Goal: Task Accomplishment & Management: Use online tool/utility

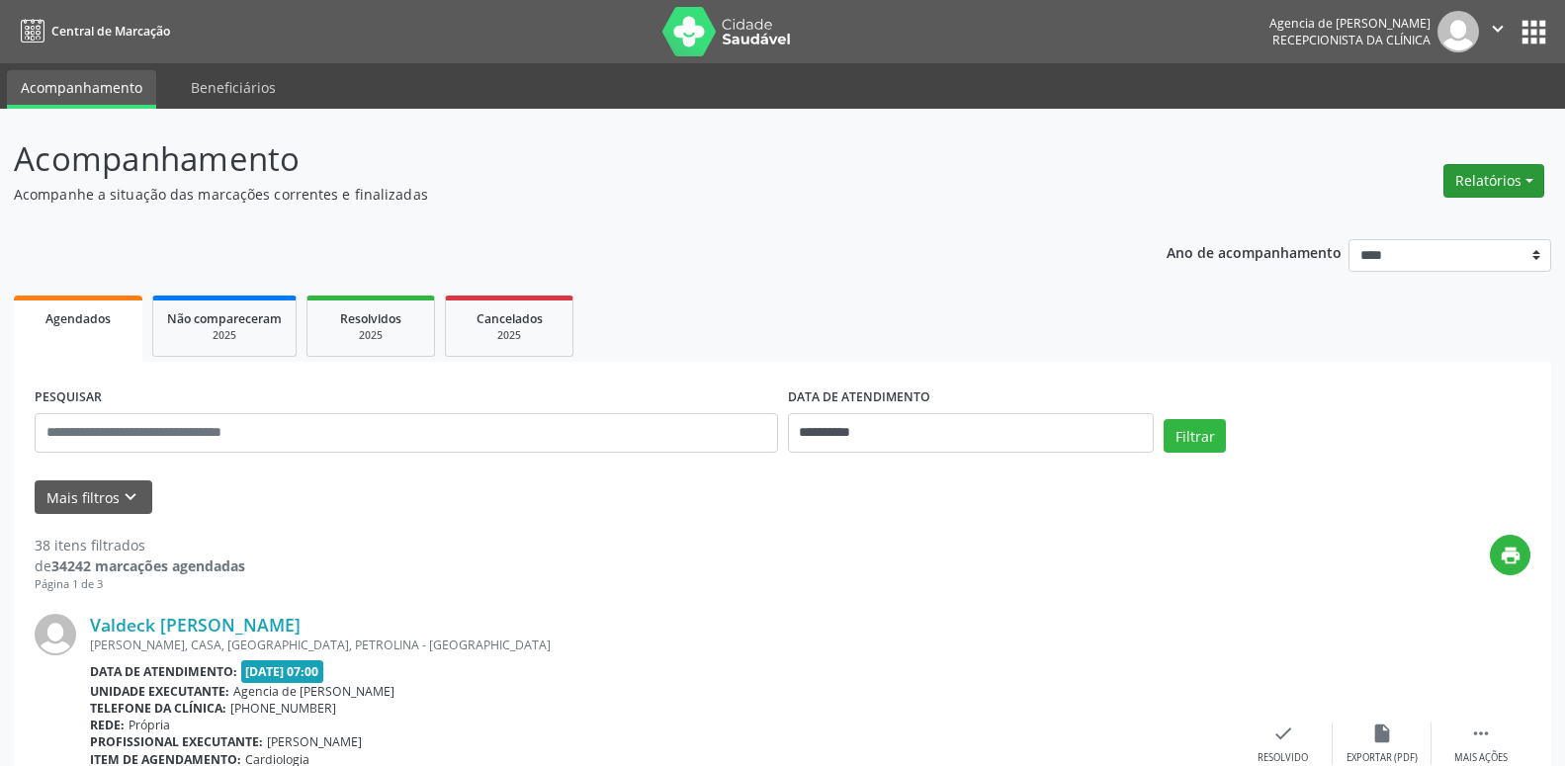
click at [1514, 178] on button "Relatórios" at bounding box center [1493, 181] width 101 height 34
click at [1375, 230] on link "Agendamentos" at bounding box center [1438, 224] width 213 height 28
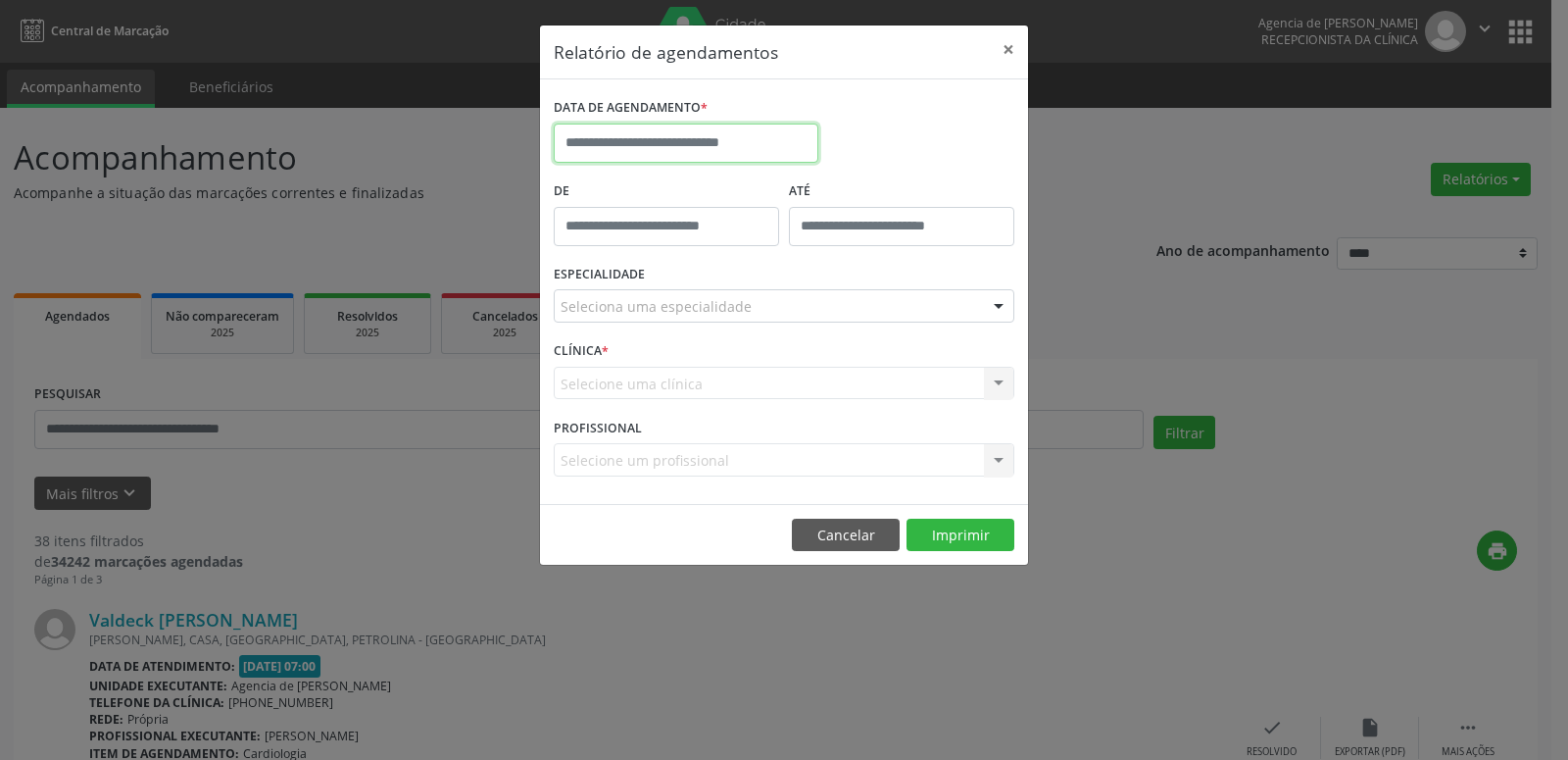
click at [683, 136] on input "text" at bounding box center [685, 144] width 265 height 40
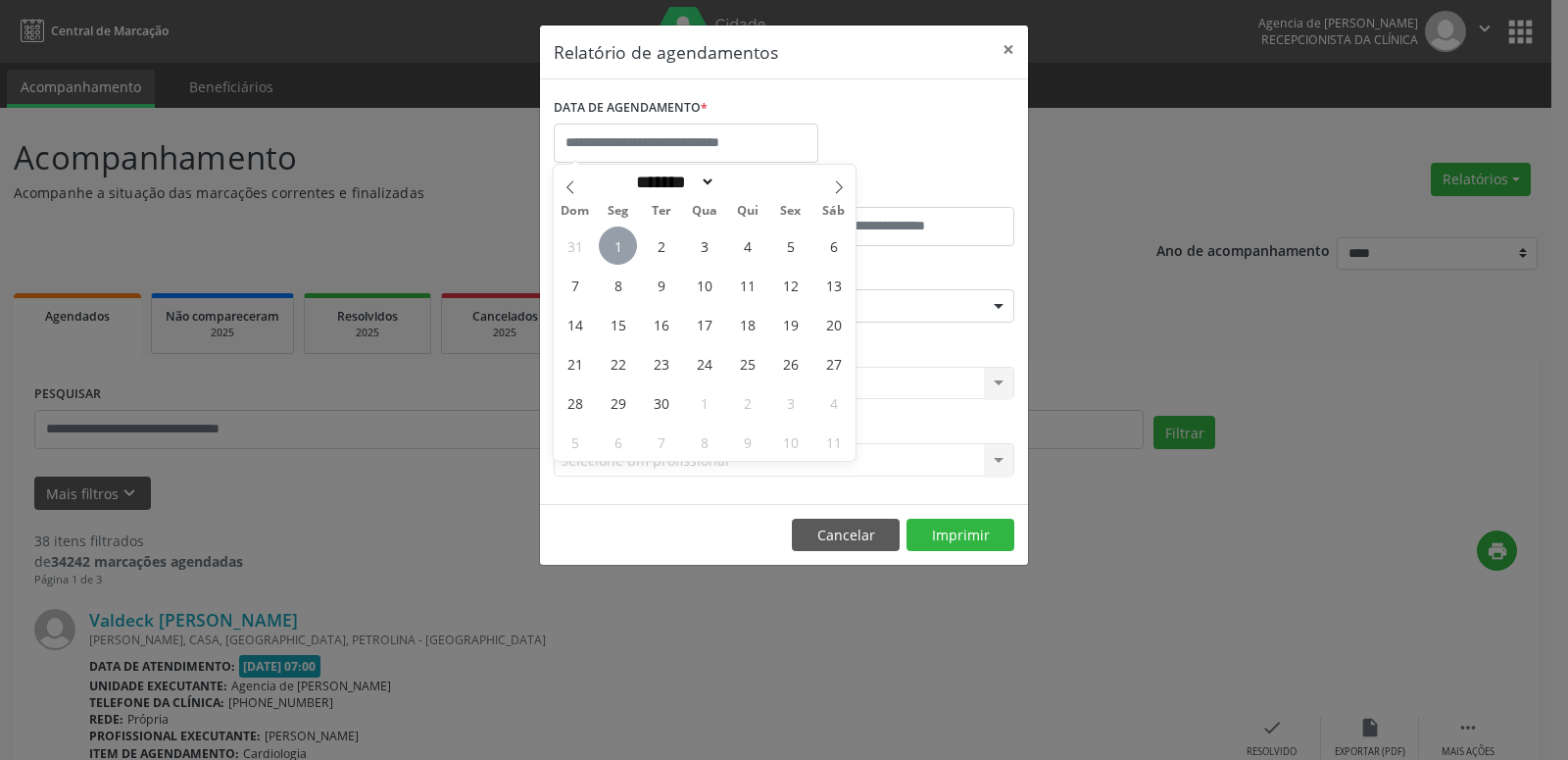
click at [612, 246] on span "1" at bounding box center [618, 245] width 39 height 39
type input "**********"
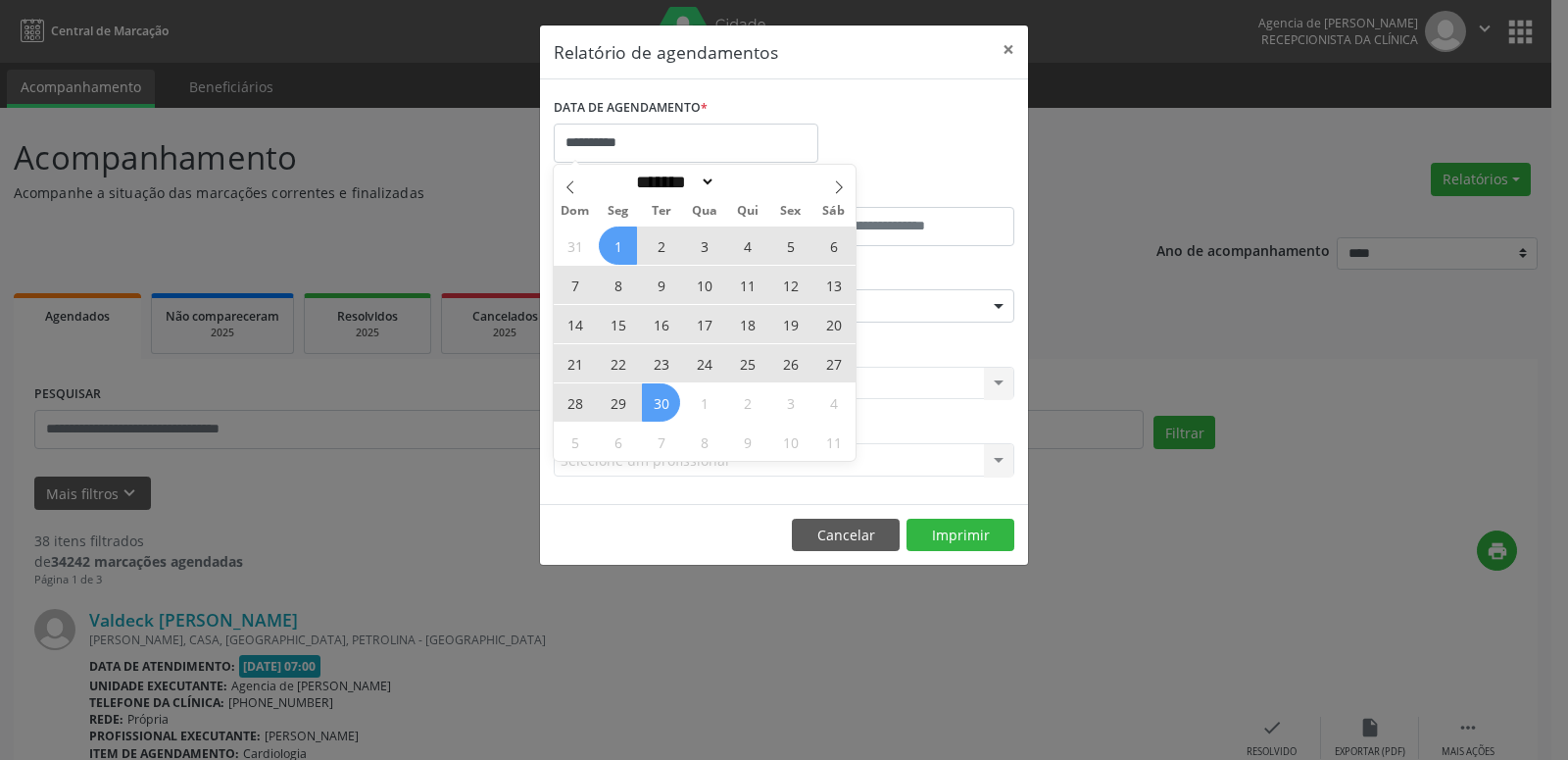
click at [663, 406] on span "30" at bounding box center [661, 402] width 39 height 39
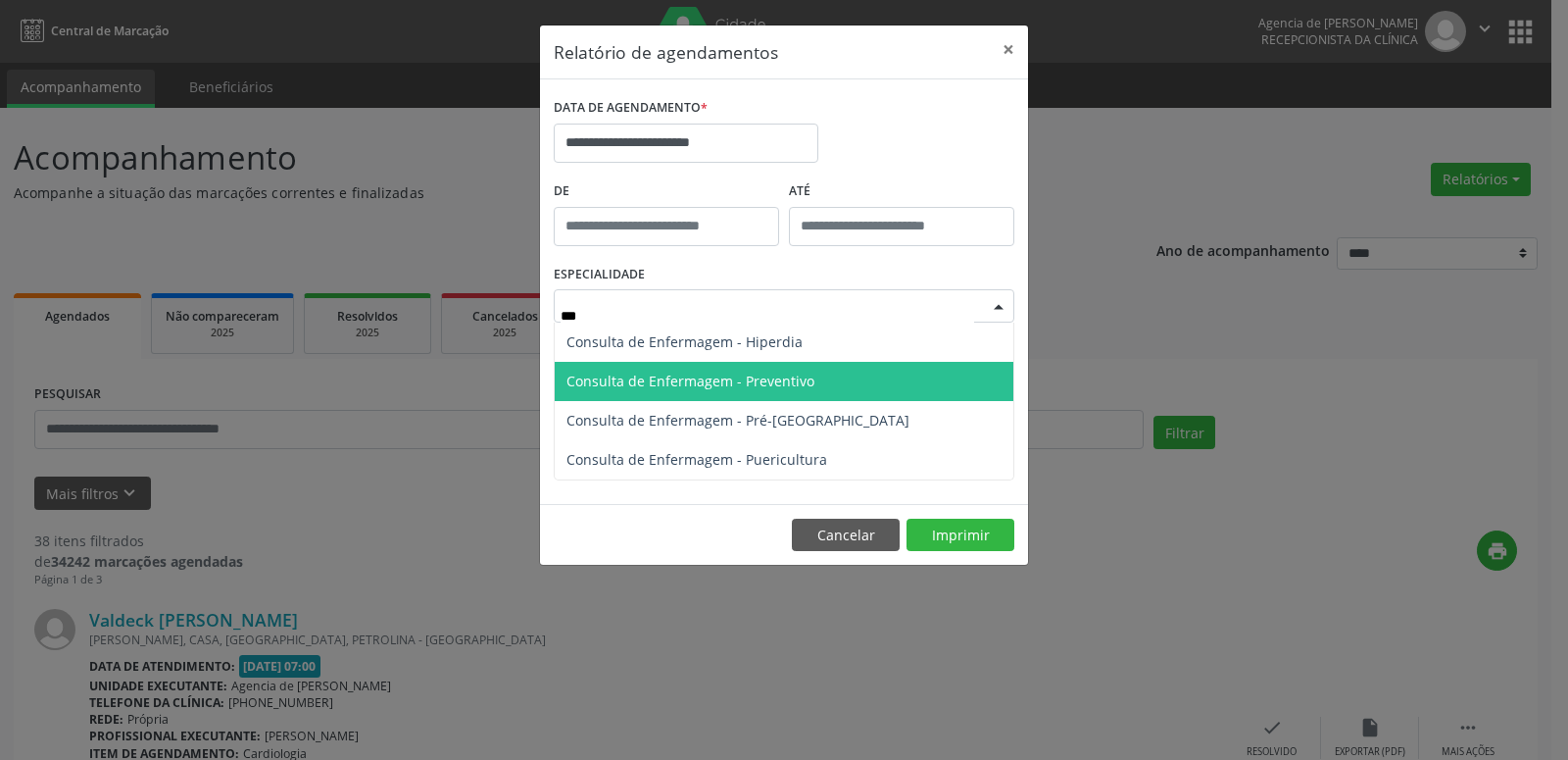
click at [751, 382] on span "Consulta de Enfermagem - Preventivo" at bounding box center [690, 381] width 248 height 19
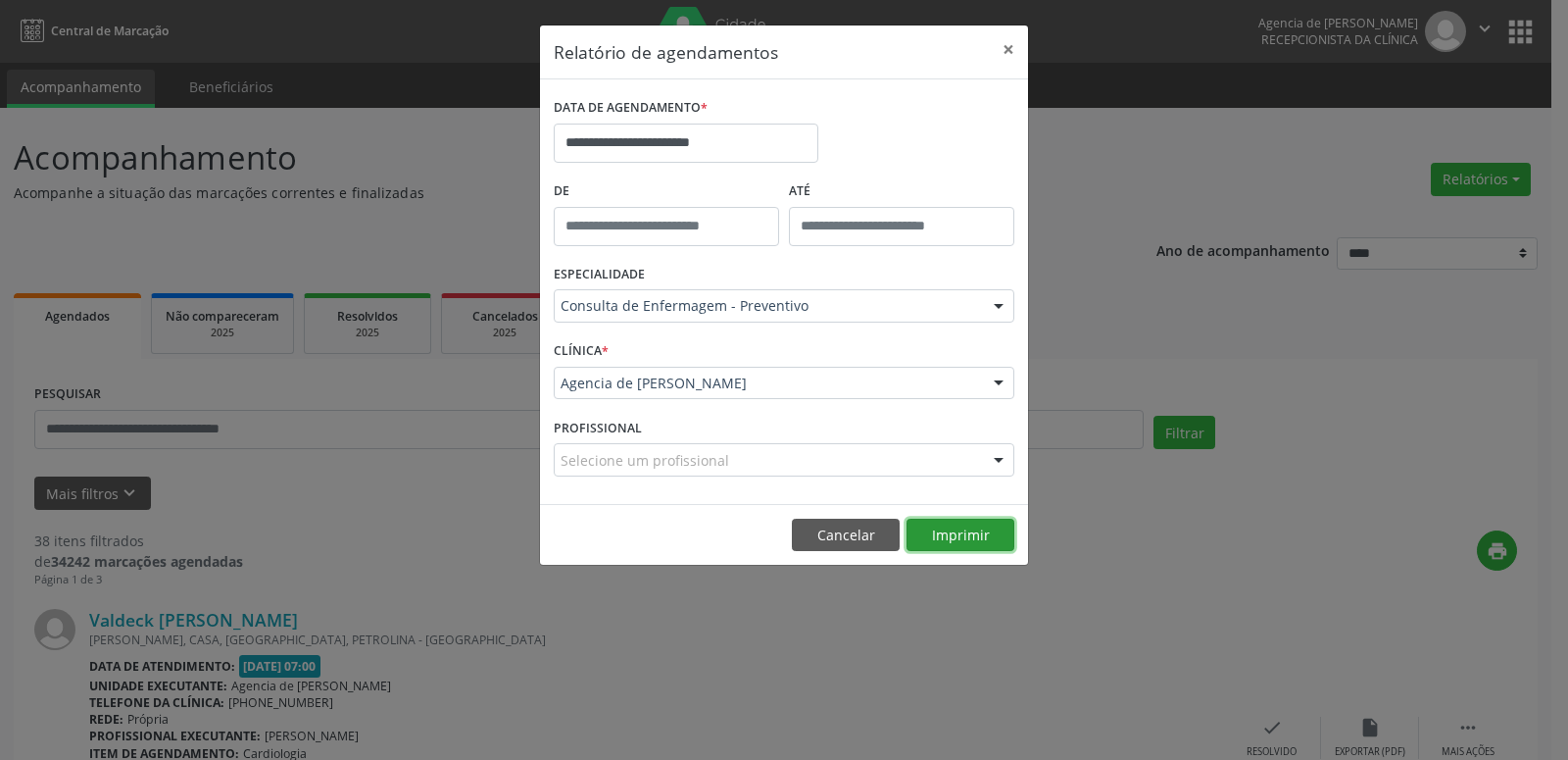
click at [946, 533] on button "Imprimir" at bounding box center [960, 536] width 108 height 34
click at [739, 321] on div "Consulta de Enfermagem - Preventivo" at bounding box center [784, 307] width 461 height 34
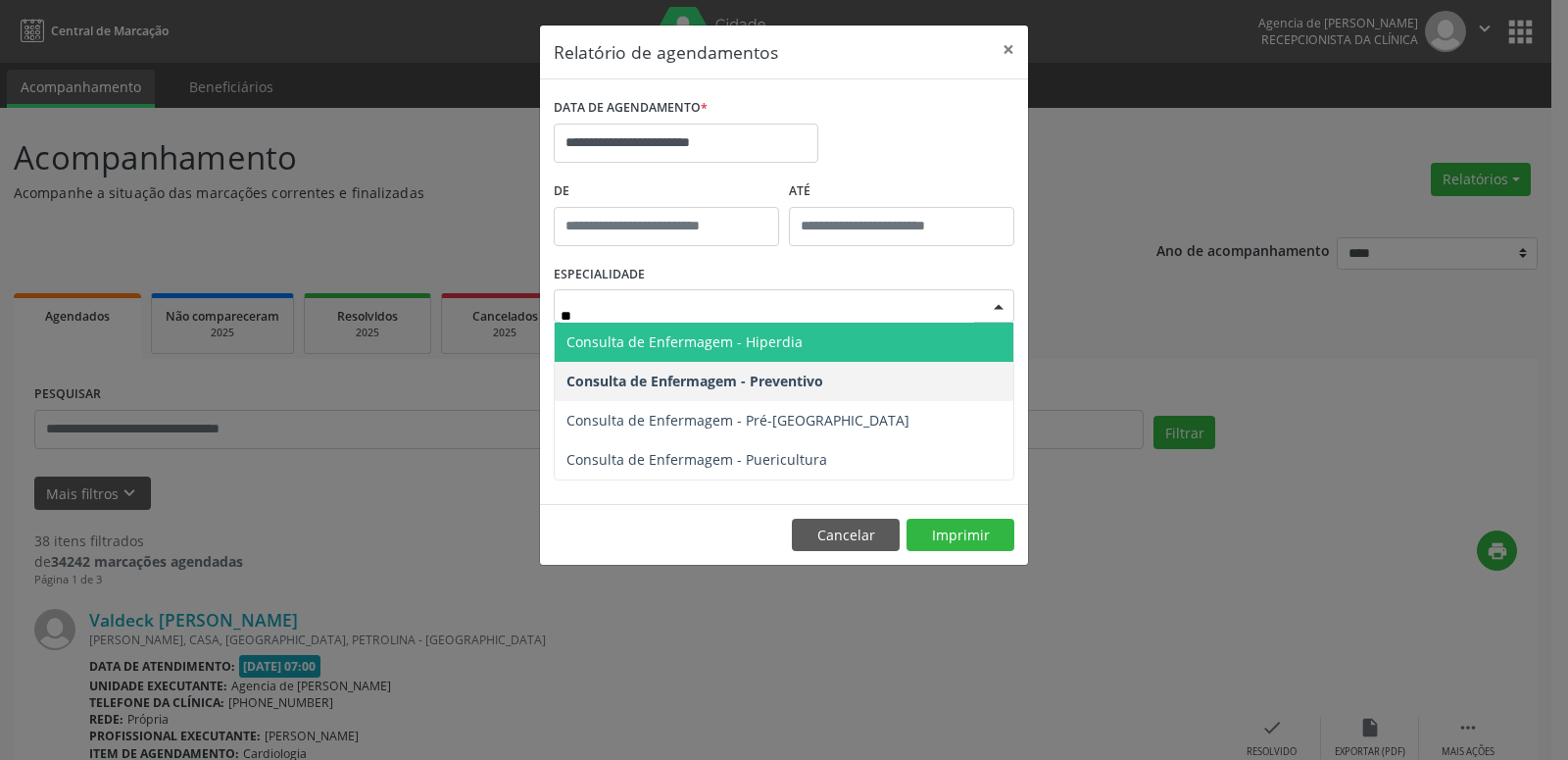
type input "***"
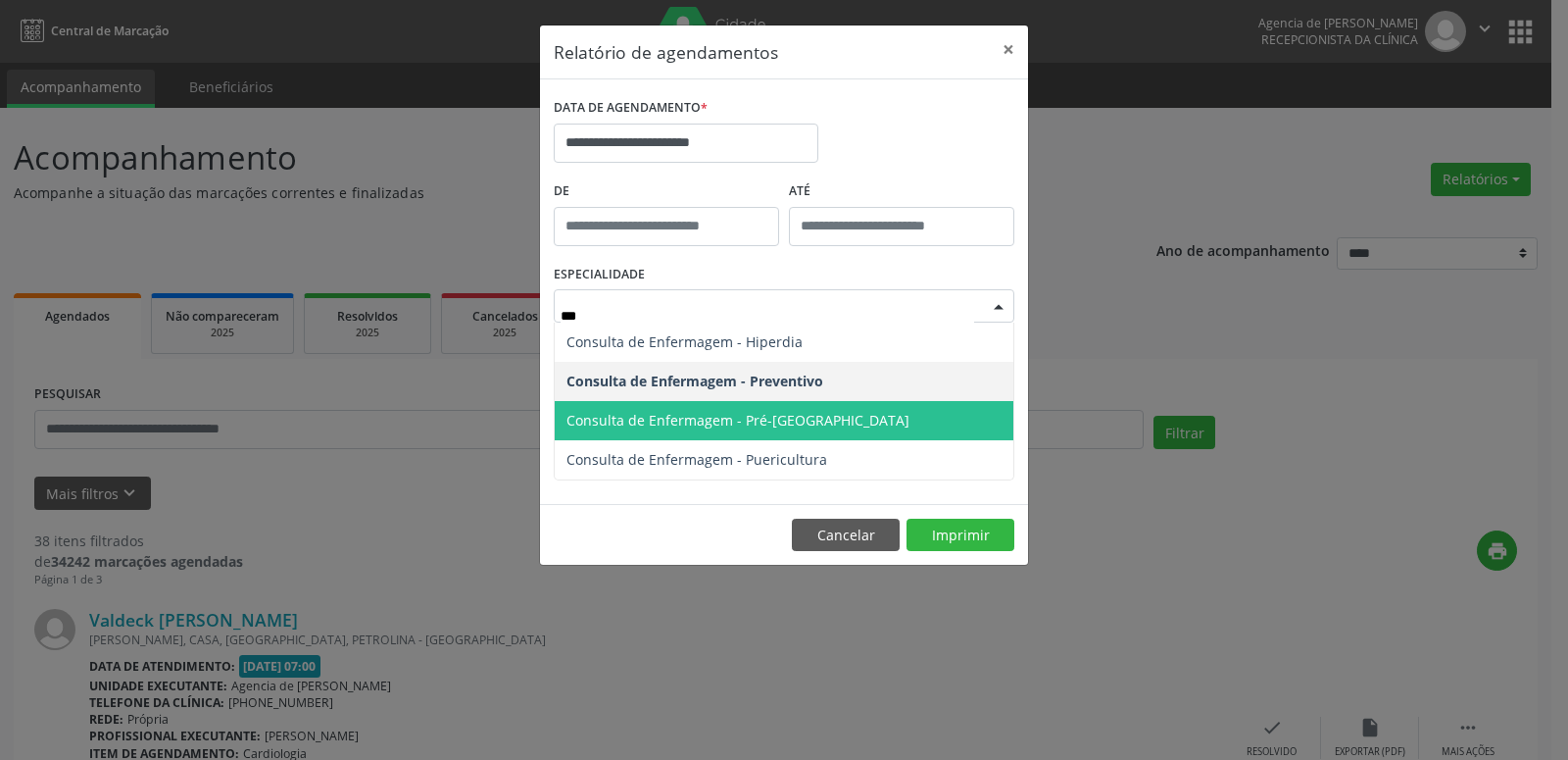
click at [756, 432] on span "Consulta de Enfermagem - Pré-[GEOGRAPHIC_DATA]" at bounding box center [784, 421] width 459 height 40
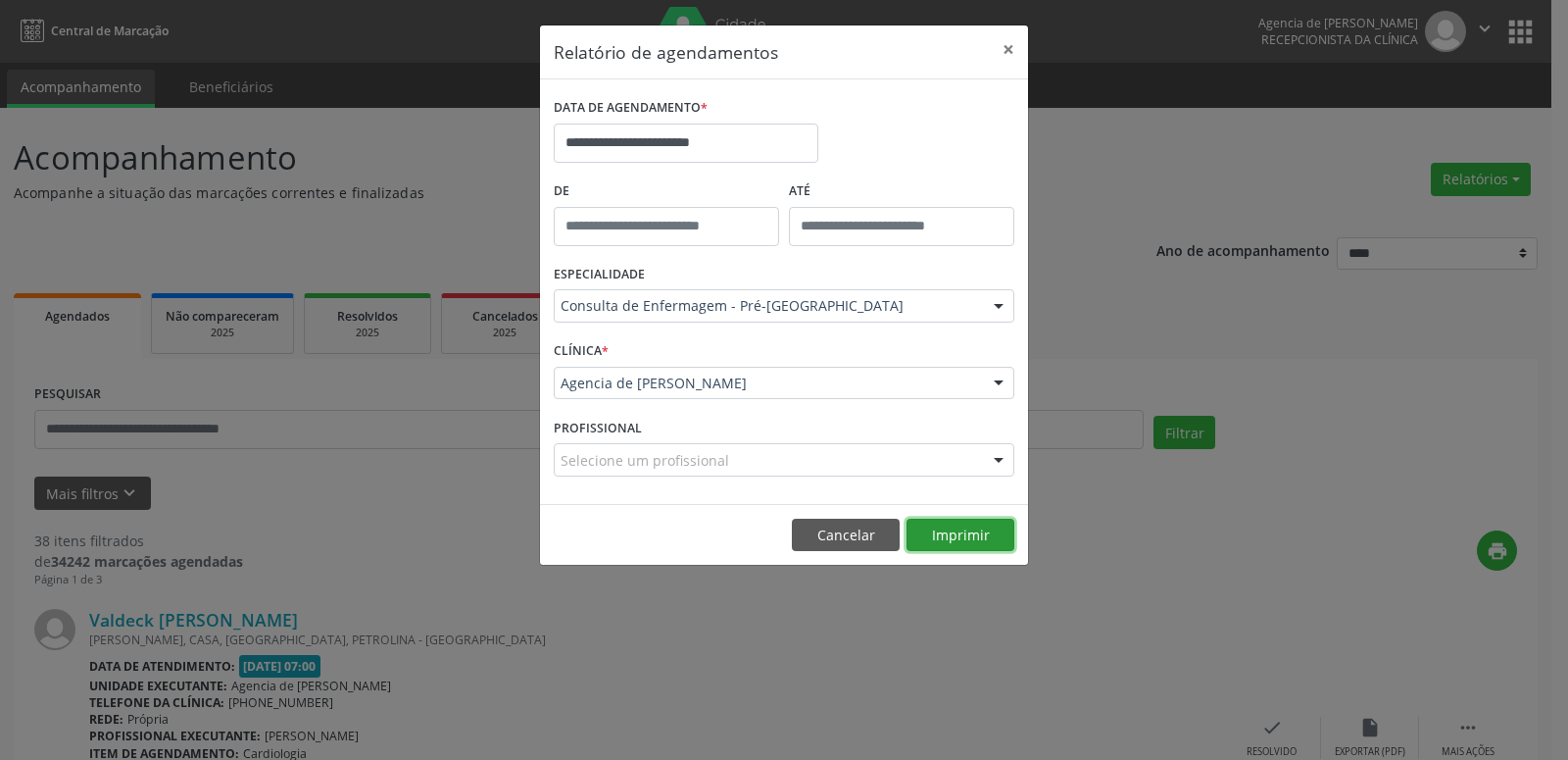
click at [965, 531] on button "Imprimir" at bounding box center [960, 536] width 108 height 34
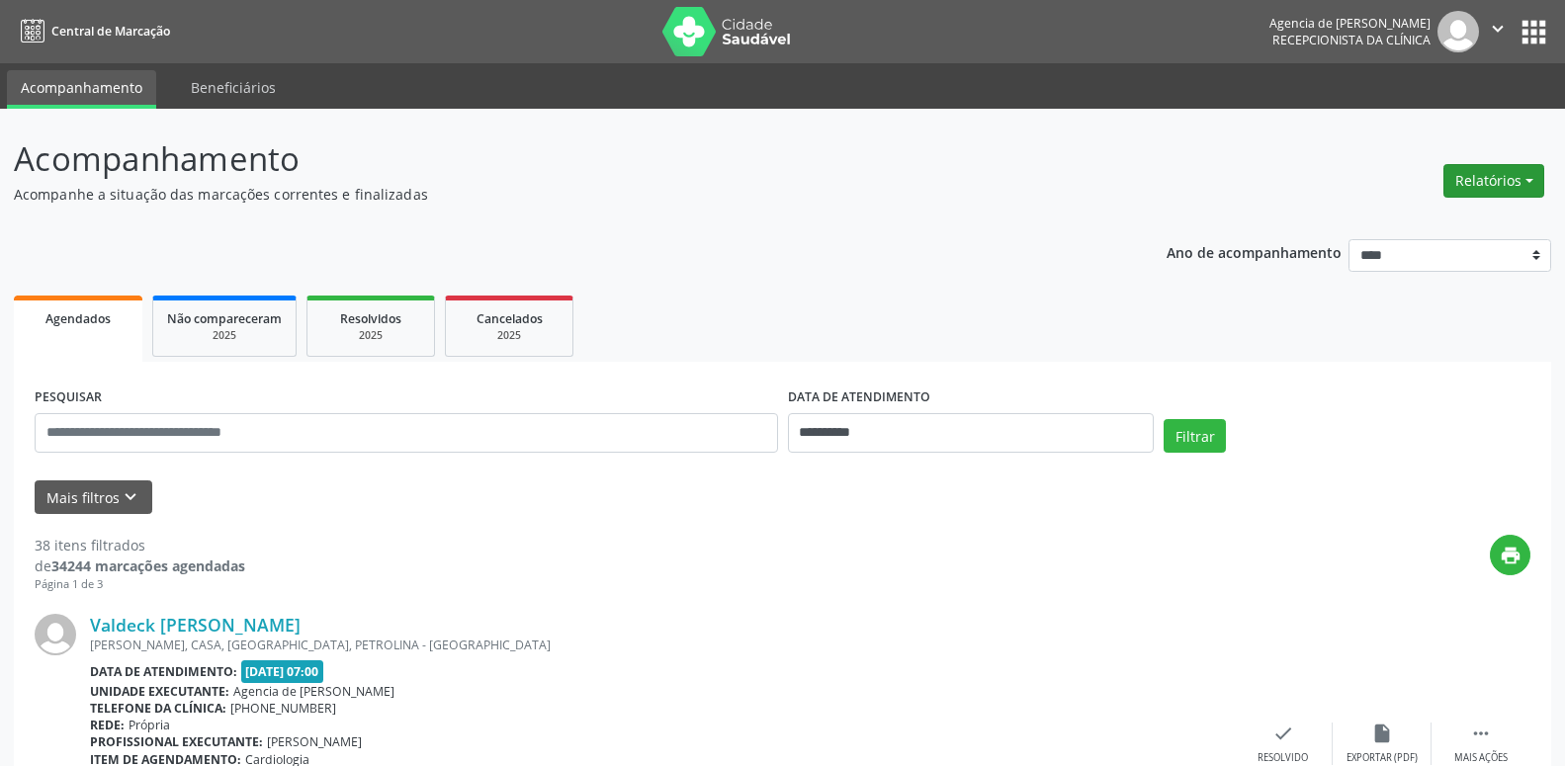
click at [1480, 176] on button "Relatórios" at bounding box center [1493, 181] width 101 height 34
click at [1424, 219] on link "Agendamentos" at bounding box center [1438, 224] width 213 height 28
select select "*"
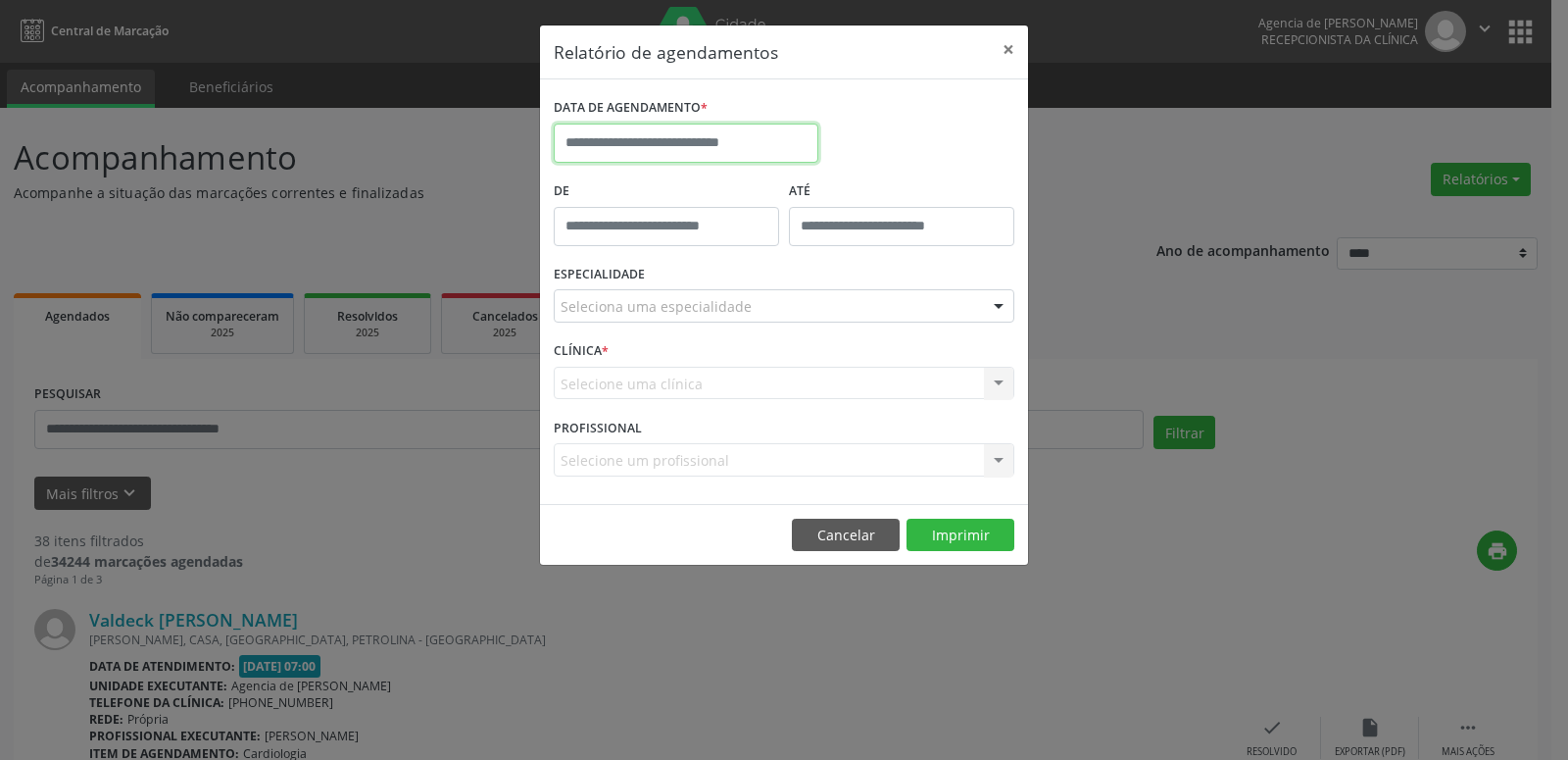
click at [693, 147] on input "text" at bounding box center [685, 144] width 265 height 40
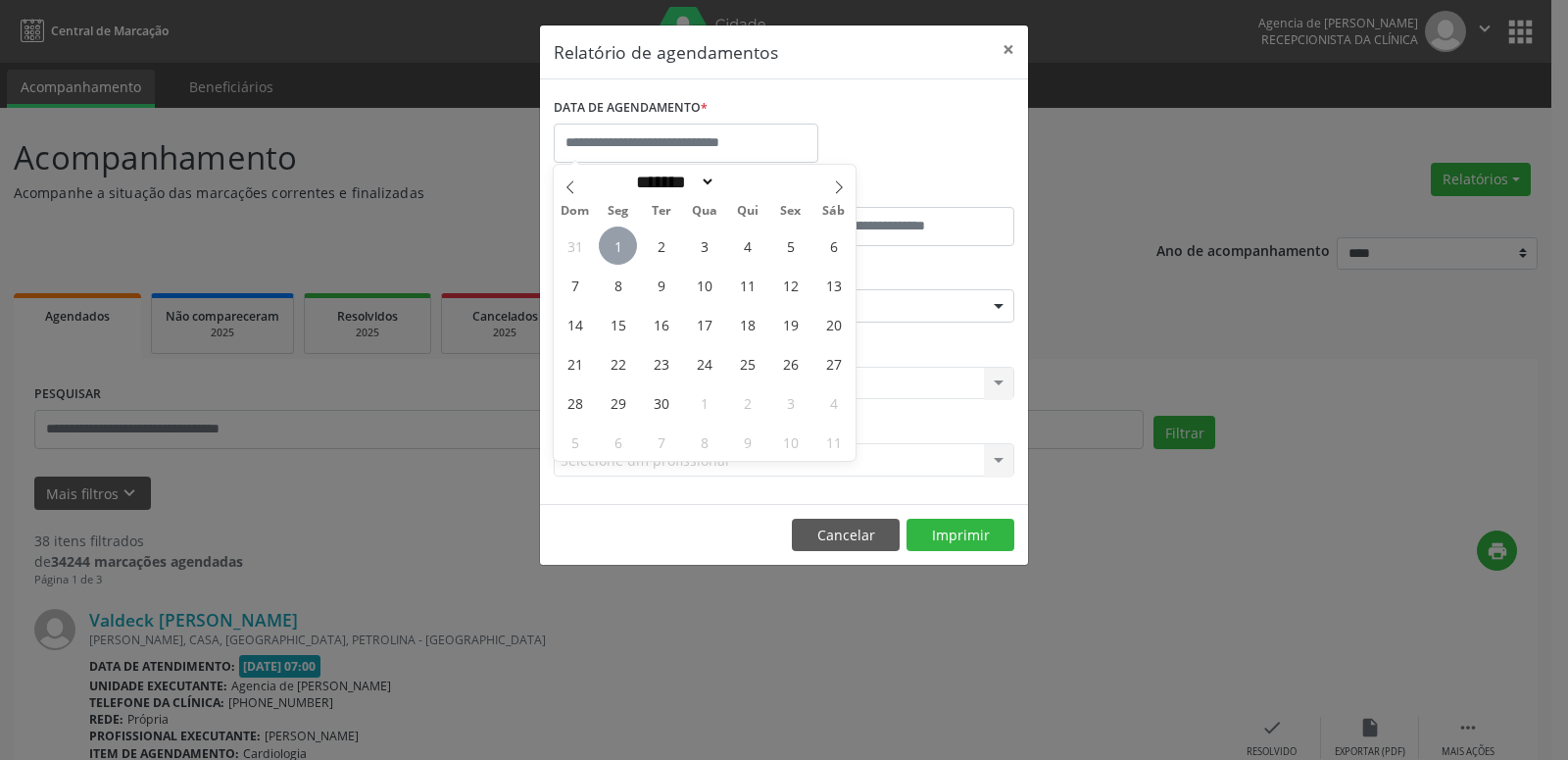
click at [627, 245] on span "1" at bounding box center [618, 245] width 39 height 39
type input "**********"
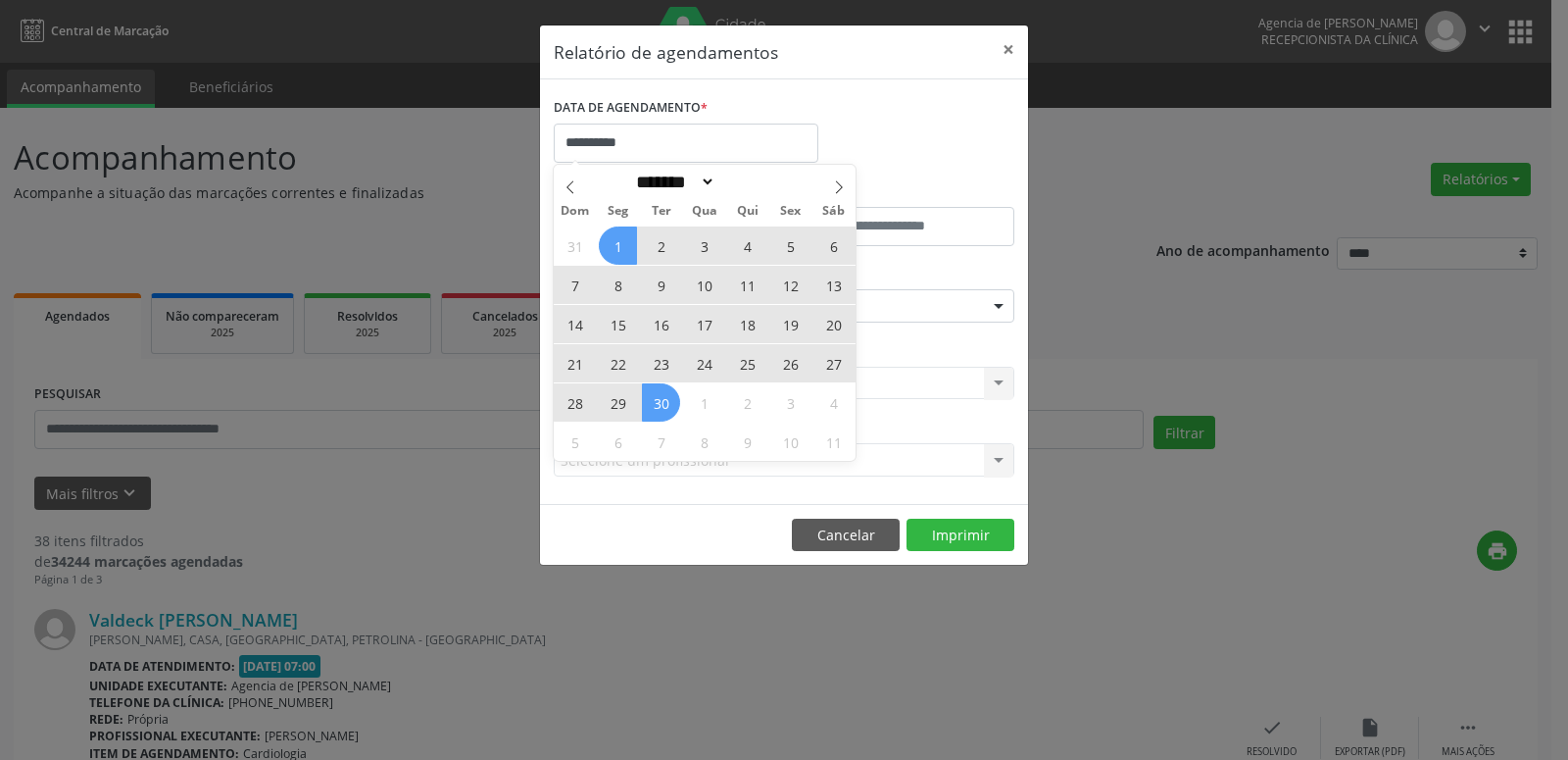
click at [665, 410] on span "30" at bounding box center [661, 402] width 39 height 39
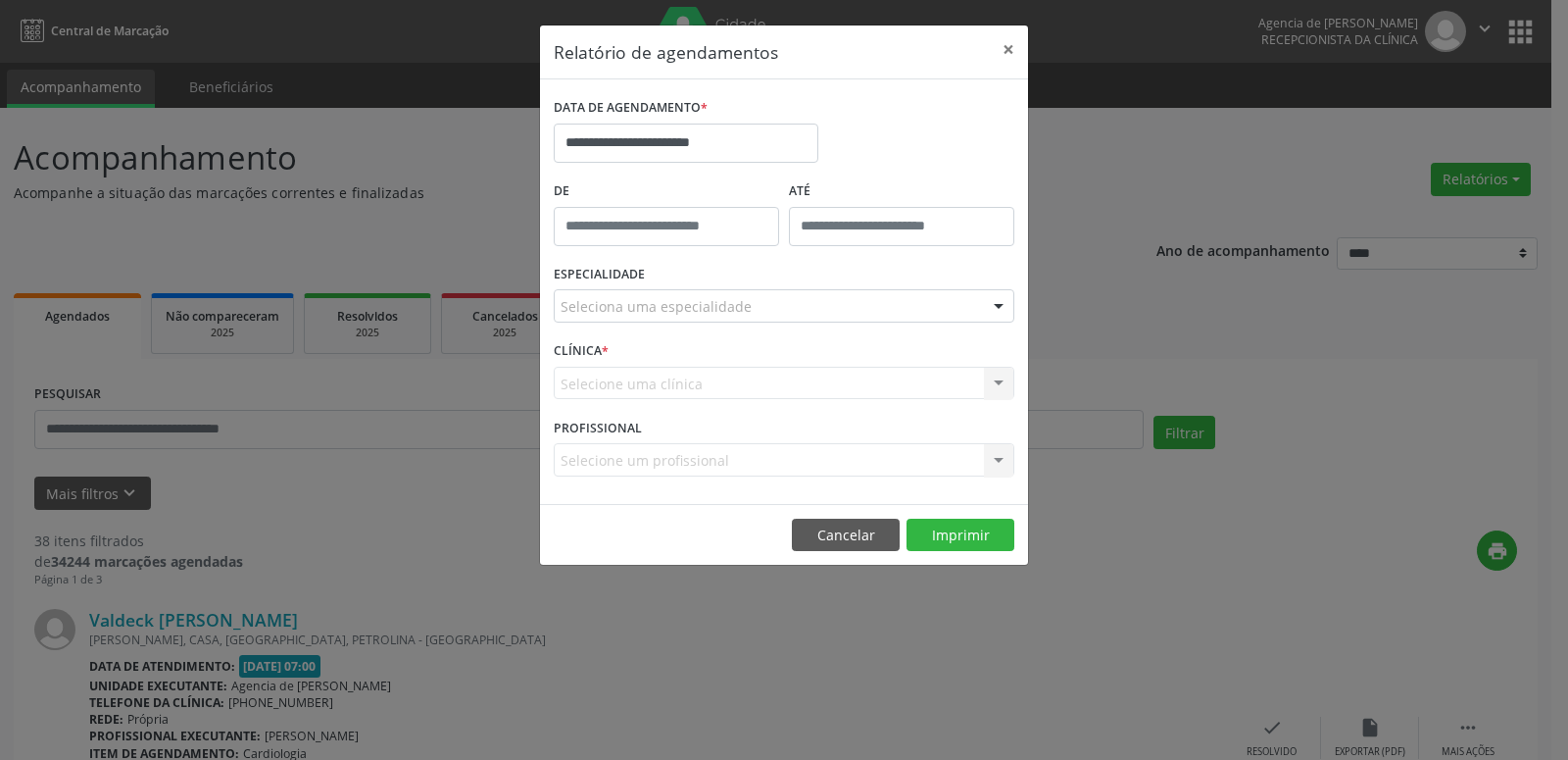
click at [761, 319] on div "Seleciona uma especialidade" at bounding box center [784, 307] width 461 height 34
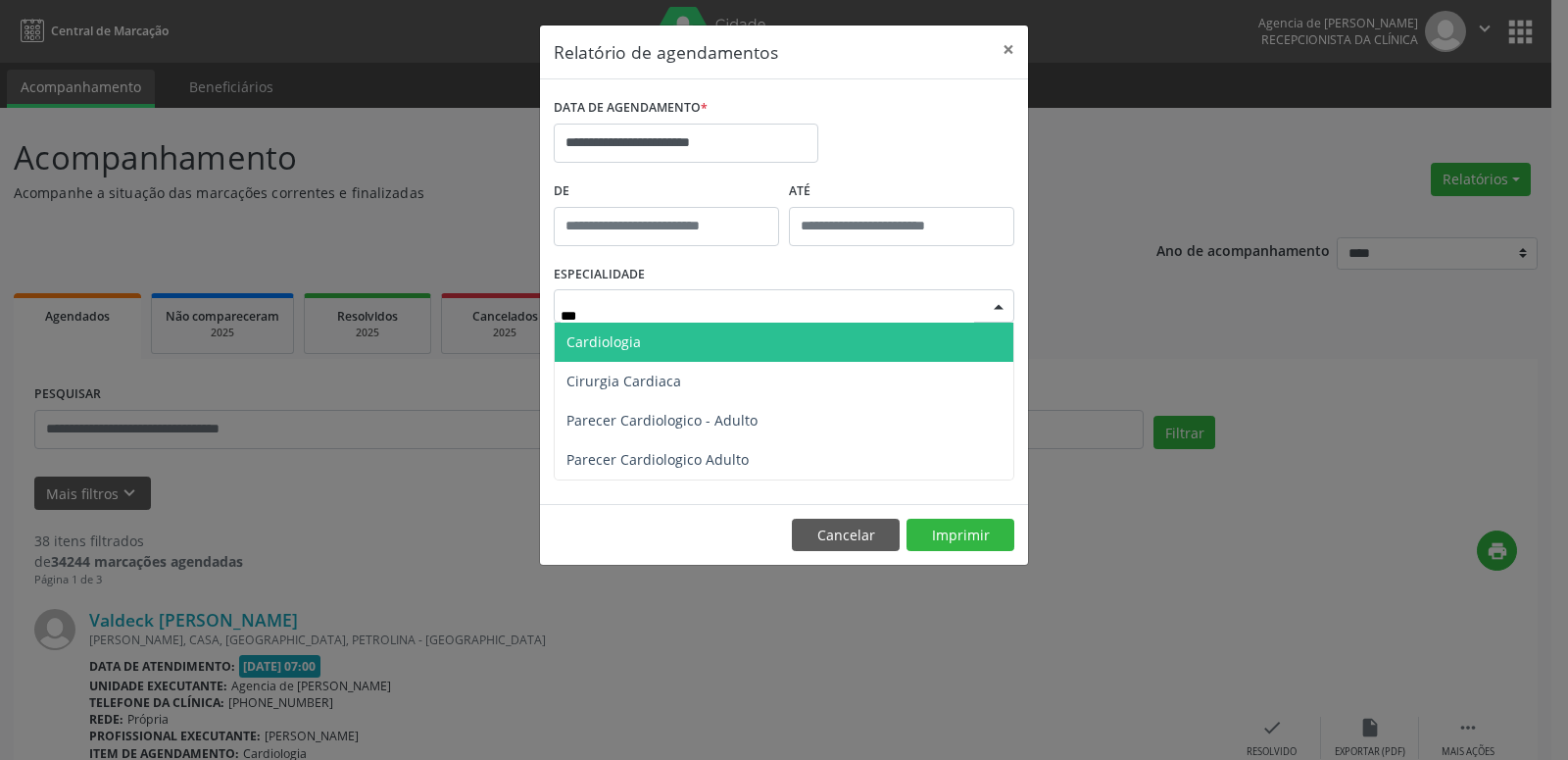
type input "****"
click at [776, 339] on span "Cardiologia" at bounding box center [784, 342] width 459 height 40
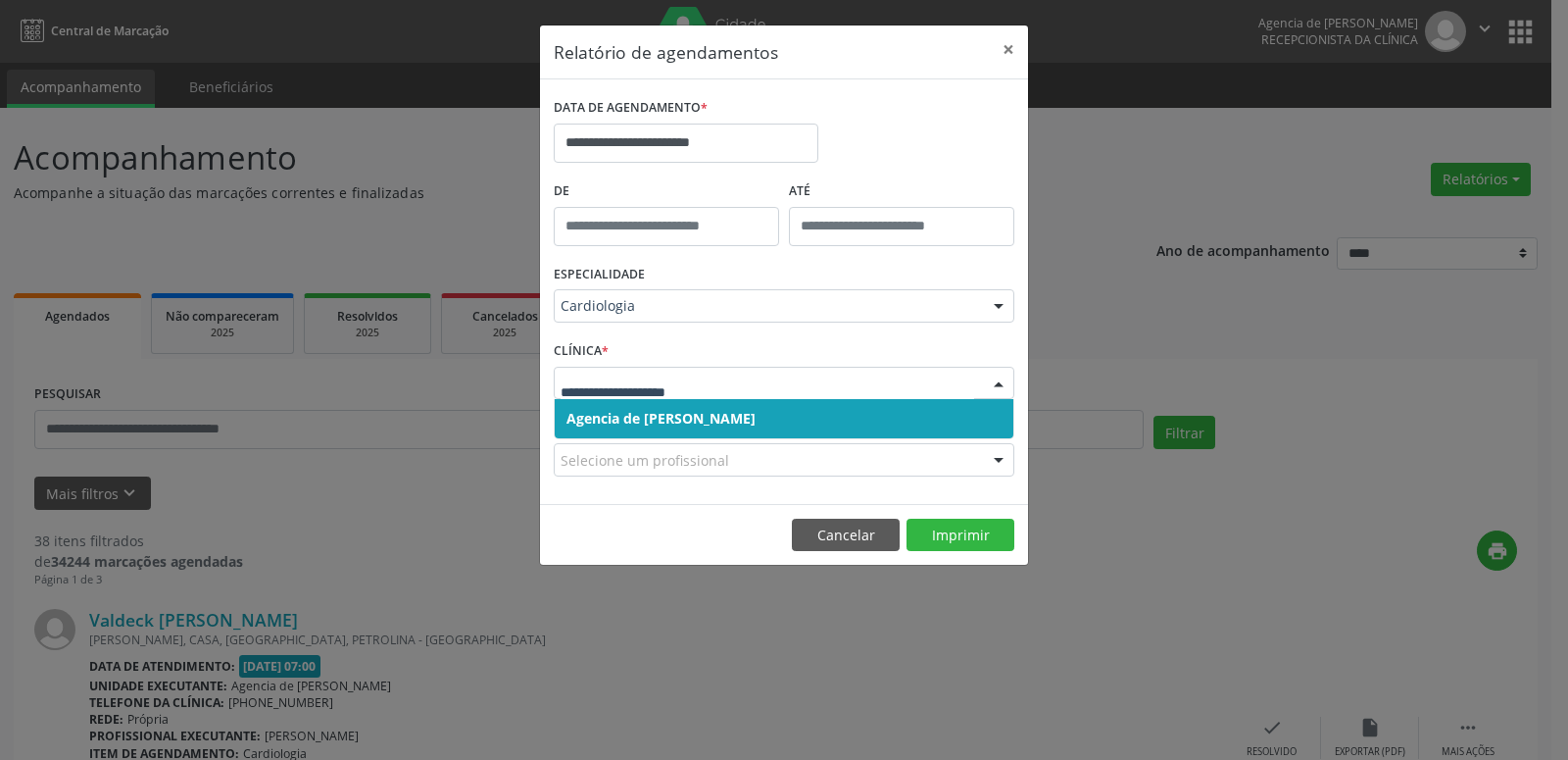
click at [801, 380] on input "text" at bounding box center [767, 394] width 414 height 40
click at [796, 432] on span "Agencia de [PERSON_NAME]" at bounding box center [784, 419] width 459 height 40
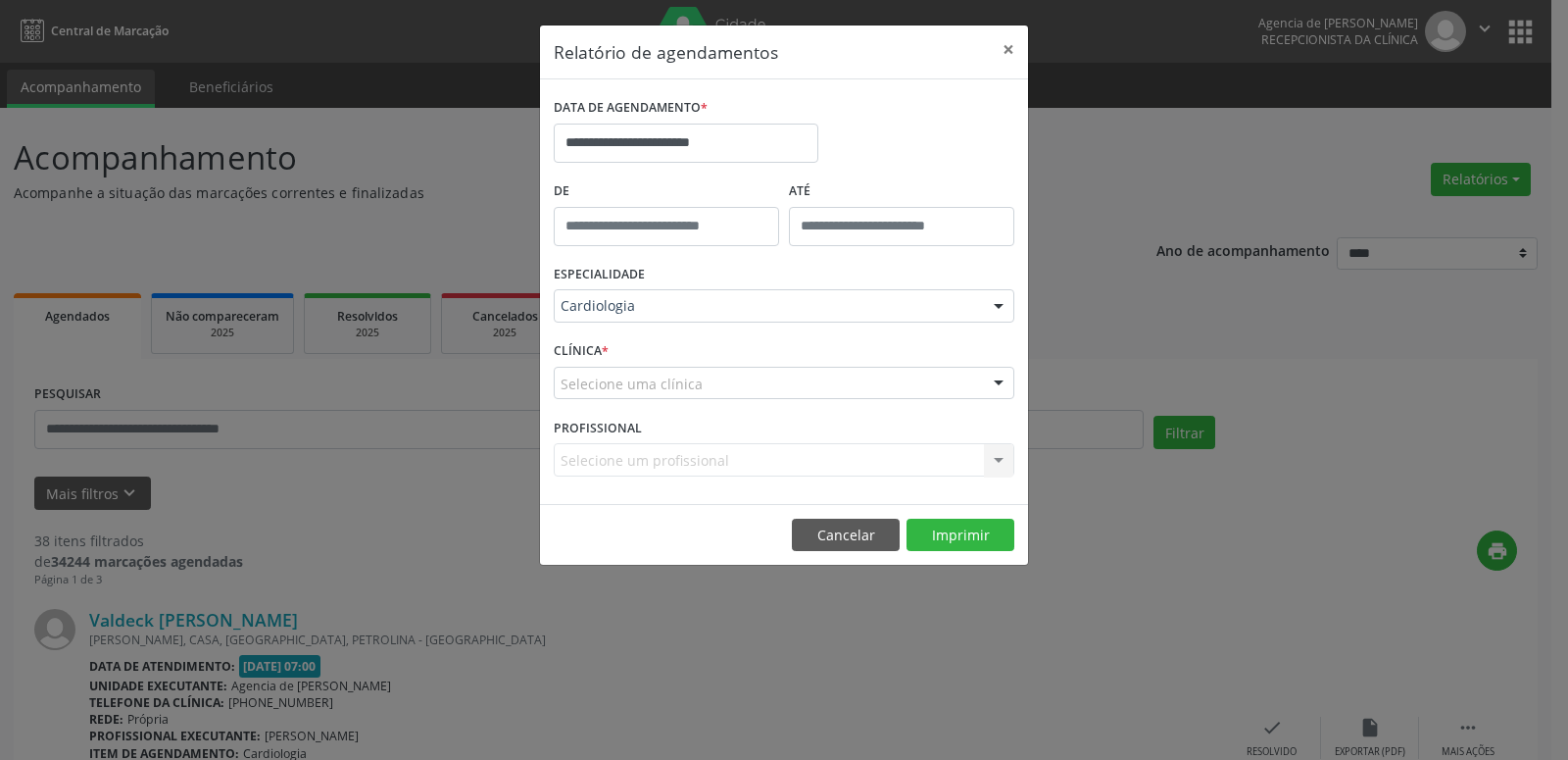
click at [793, 389] on div "Selecione uma clínica" at bounding box center [784, 384] width 461 height 34
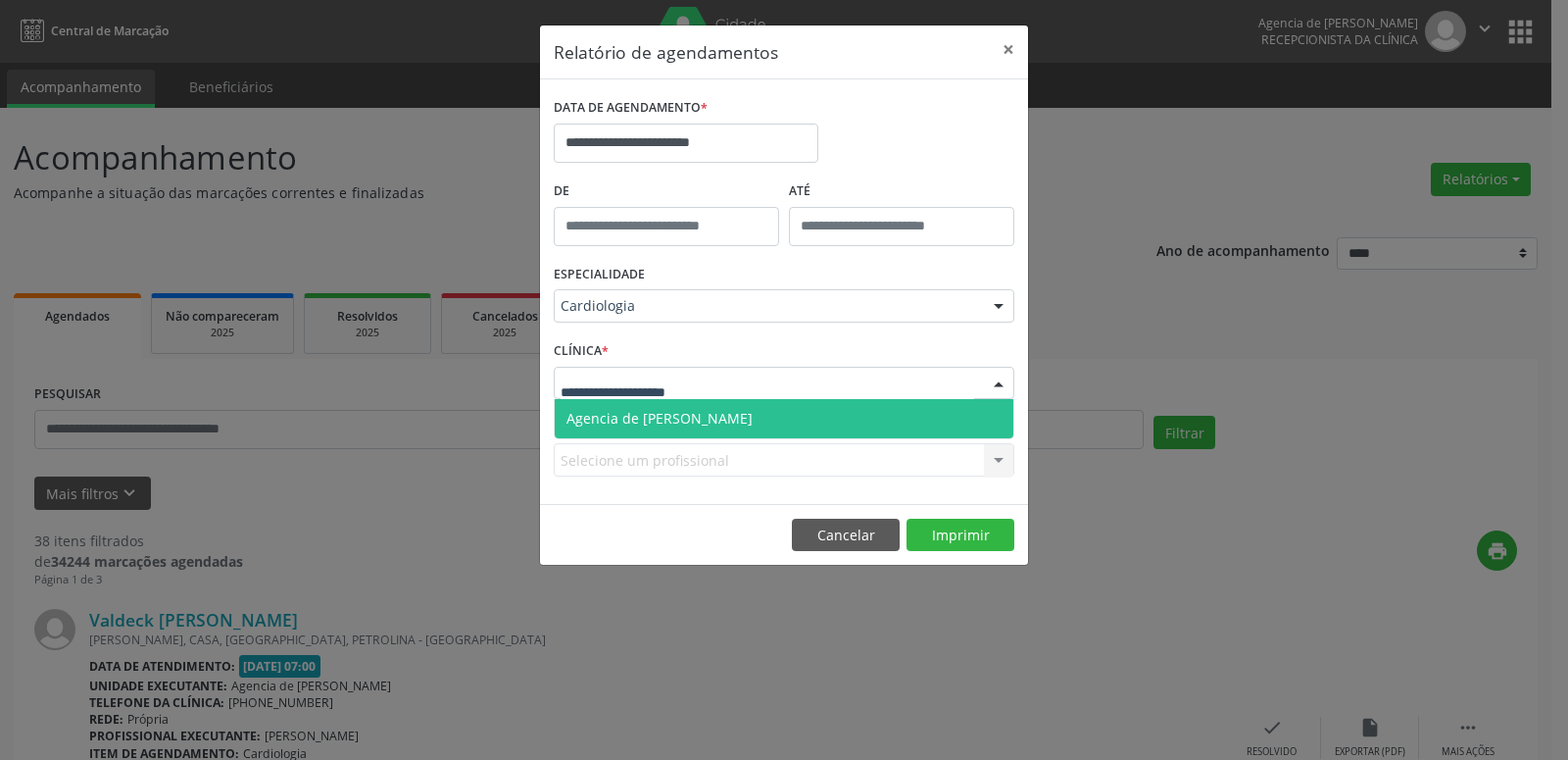
click at [794, 410] on span "Agencia de [PERSON_NAME]" at bounding box center [784, 419] width 459 height 40
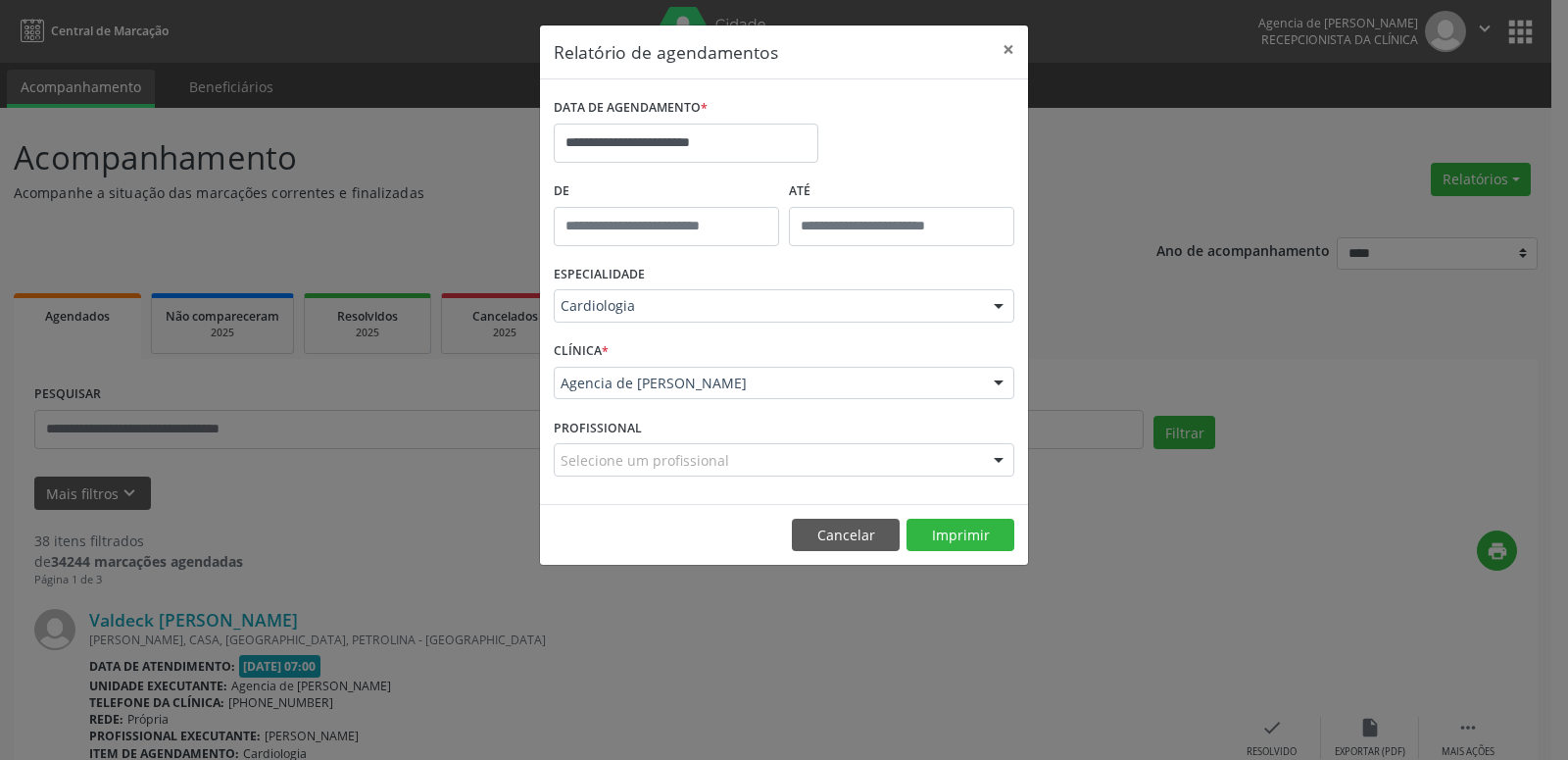
click at [925, 471] on div "Selecione um profissional" at bounding box center [784, 460] width 461 height 34
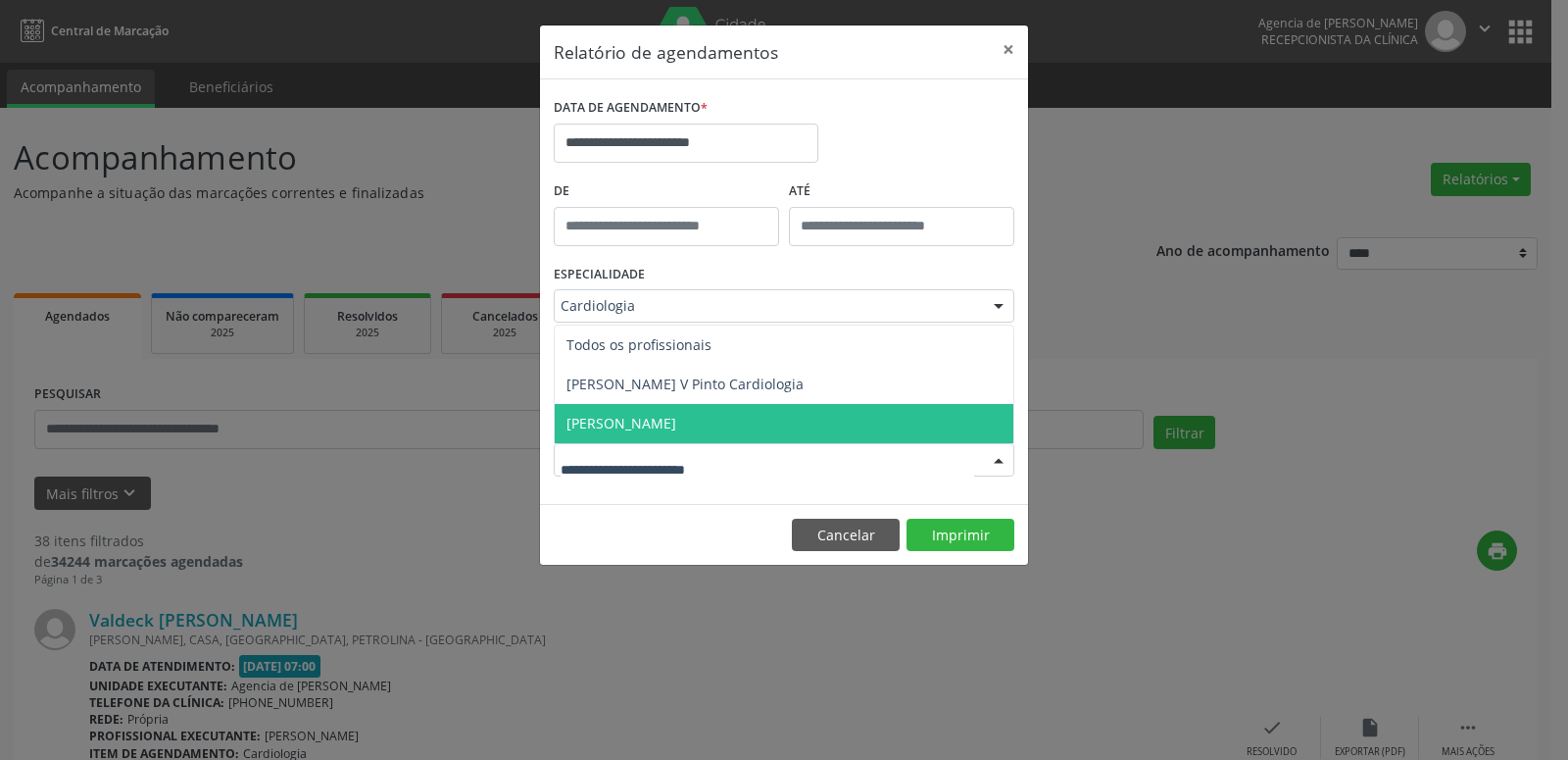
click at [757, 420] on span "[PERSON_NAME]" at bounding box center [784, 424] width 459 height 40
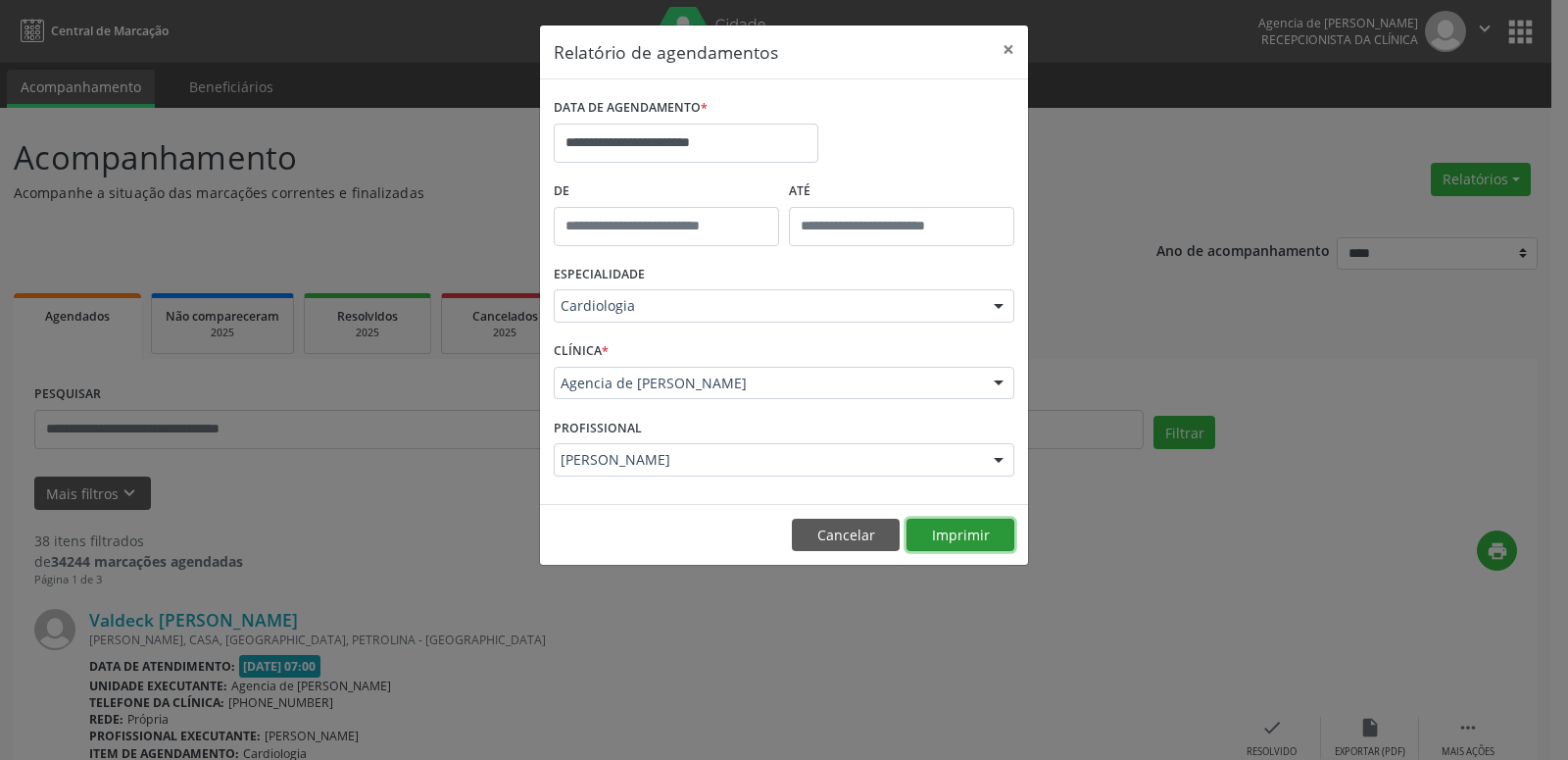
click at [942, 527] on button "Imprimir" at bounding box center [960, 536] width 108 height 34
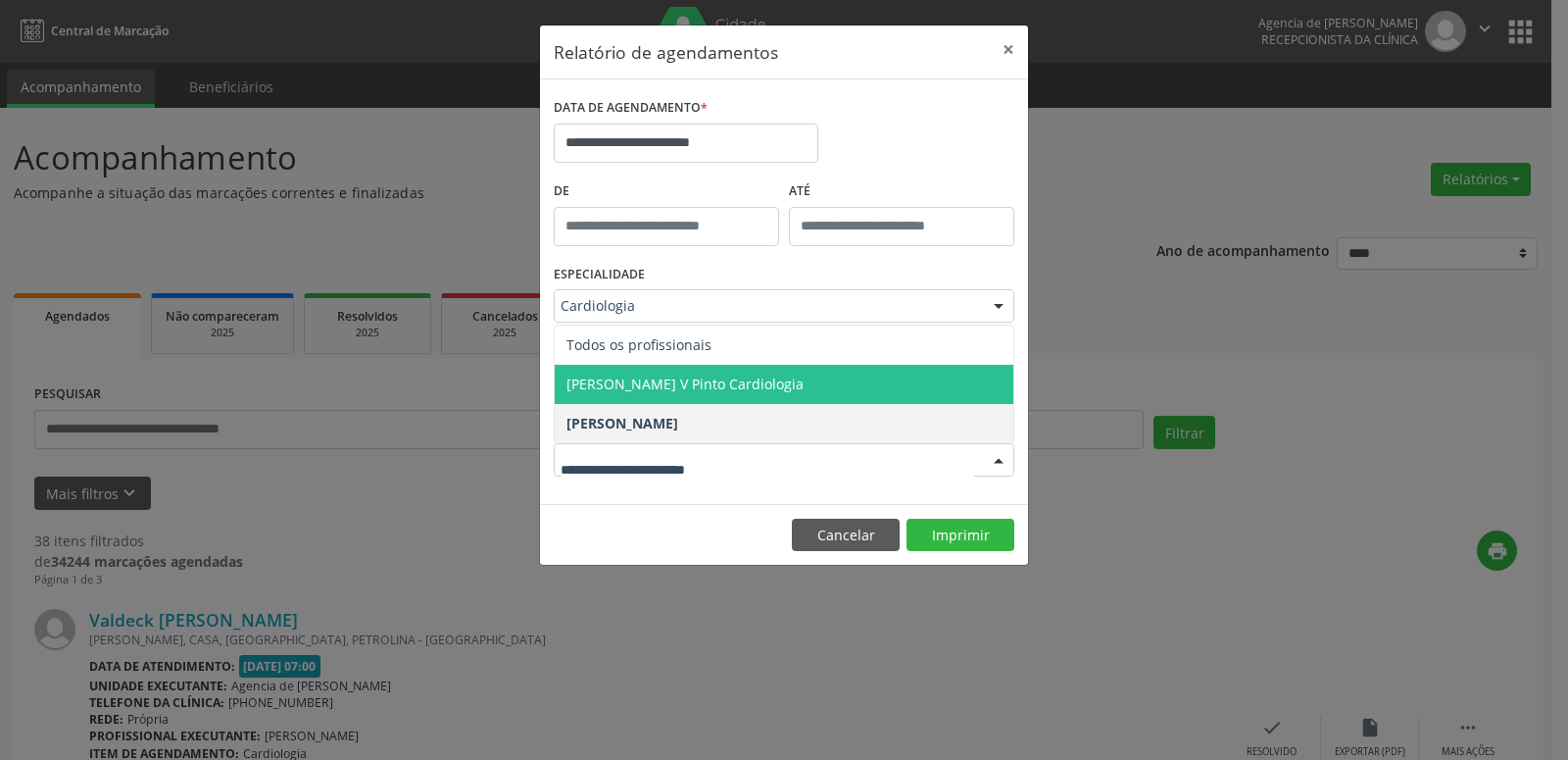
click at [706, 394] on span "[PERSON_NAME] V Pinto Cardiologia" at bounding box center [784, 385] width 459 height 40
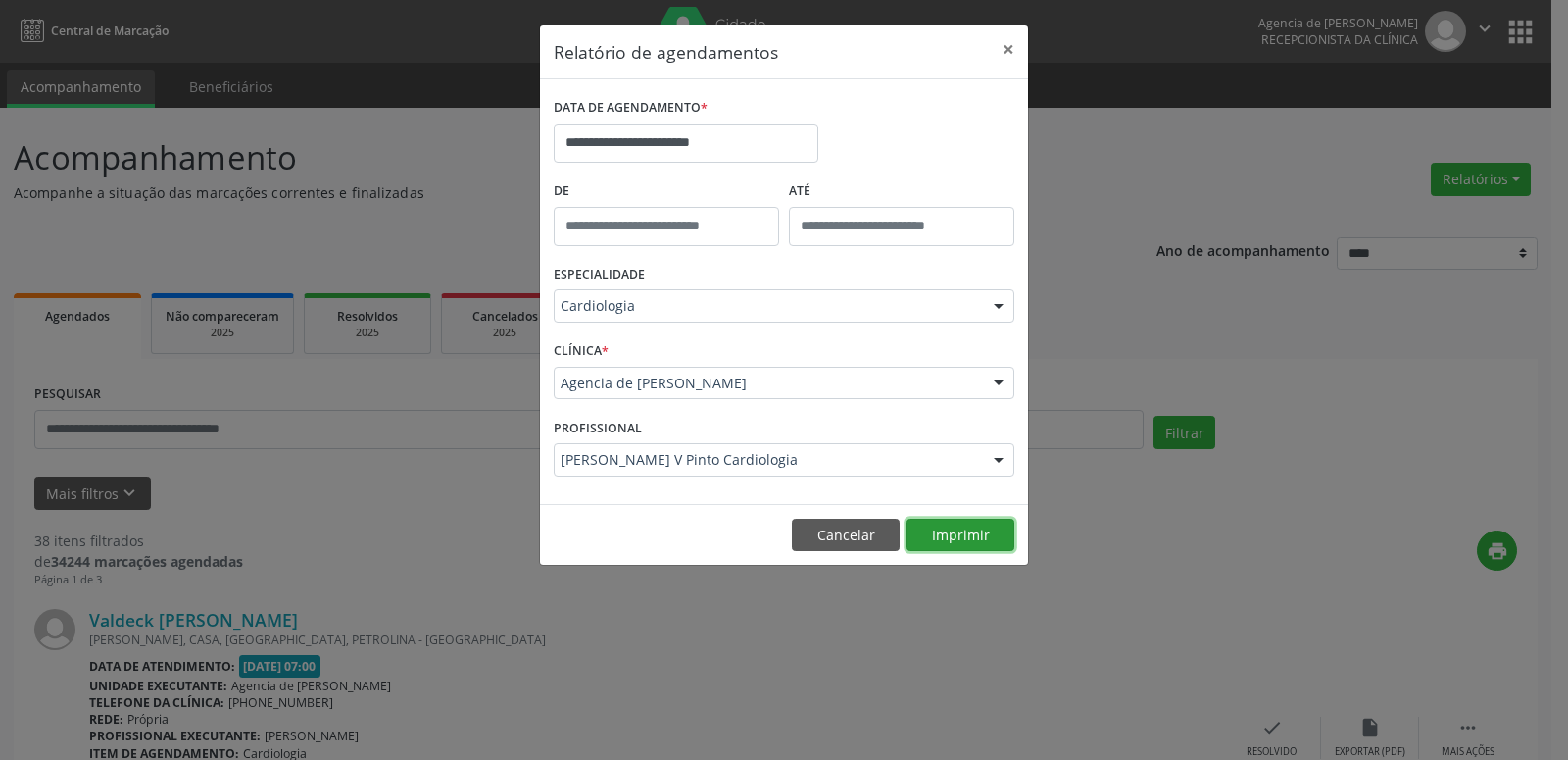
click at [972, 539] on button "Imprimir" at bounding box center [960, 536] width 108 height 34
